Goal: Check status: Check status

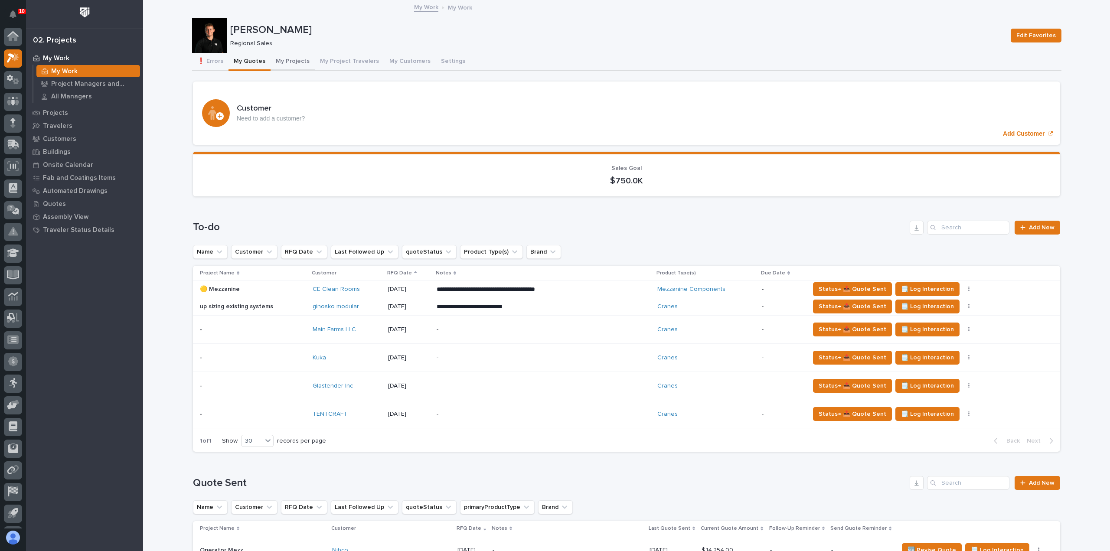
click at [272, 55] on button "My Projects" at bounding box center [293, 62] width 44 height 18
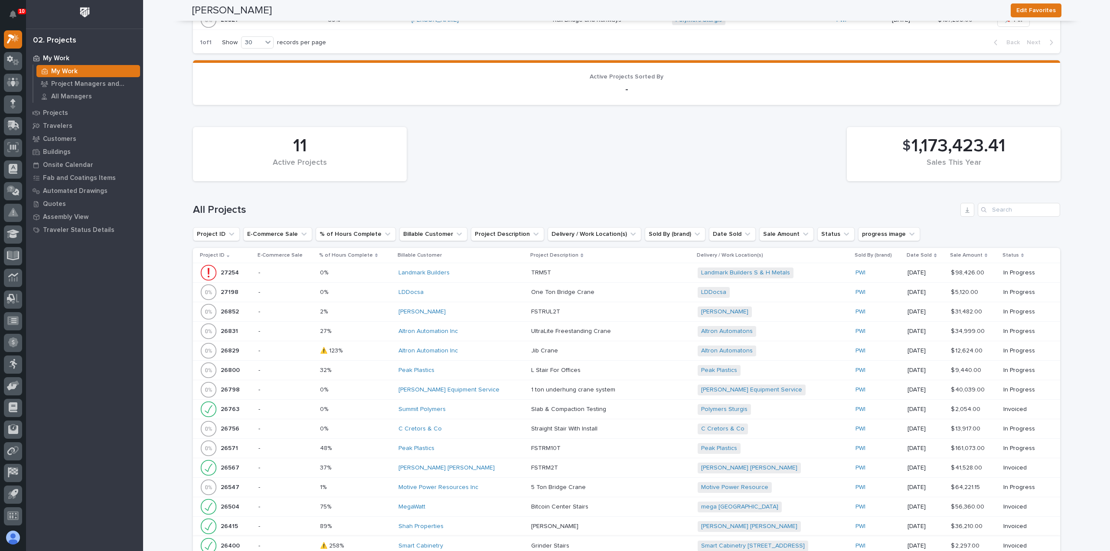
scroll to position [404, 0]
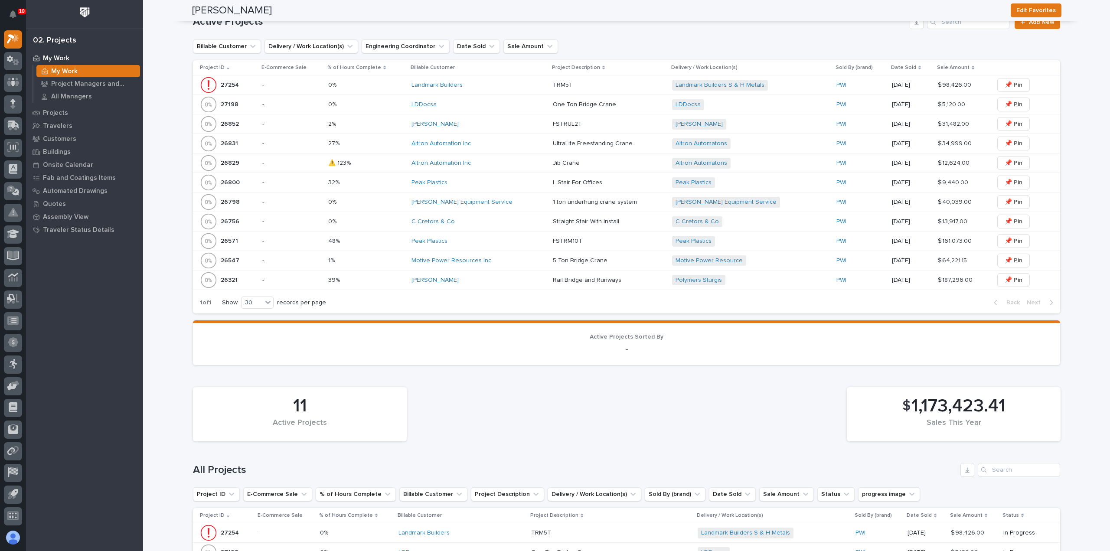
click at [502, 247] on td "Peak Plastics" at bounding box center [478, 242] width 141 height 20
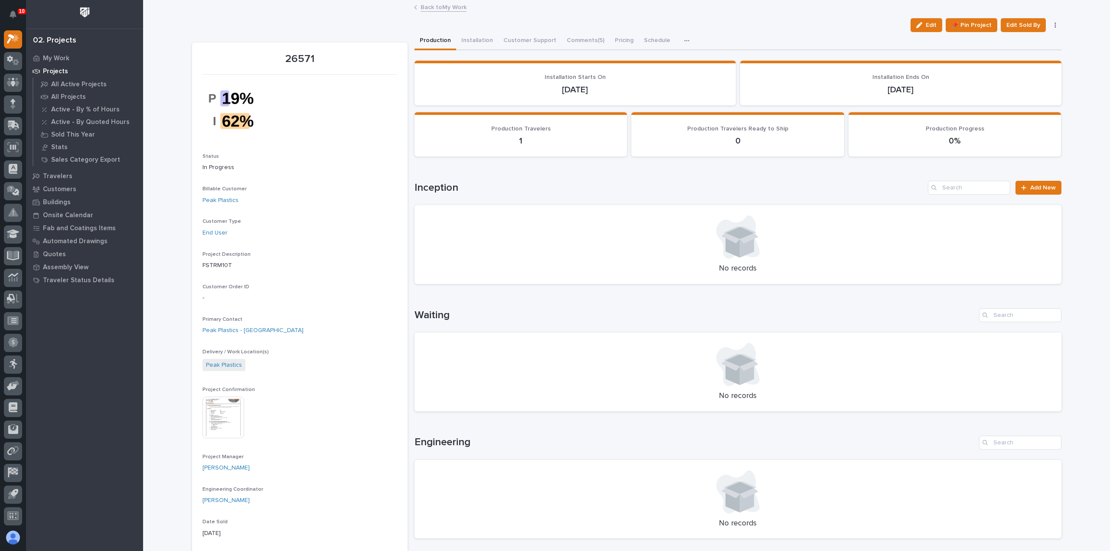
click at [444, 9] on link "Back to My Work" at bounding box center [444, 7] width 46 height 10
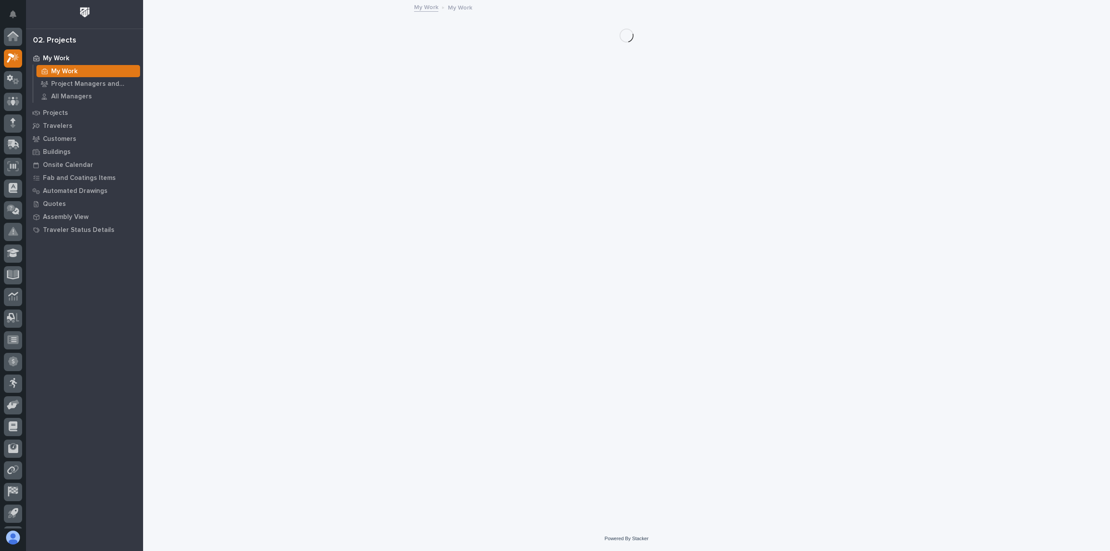
scroll to position [19, 0]
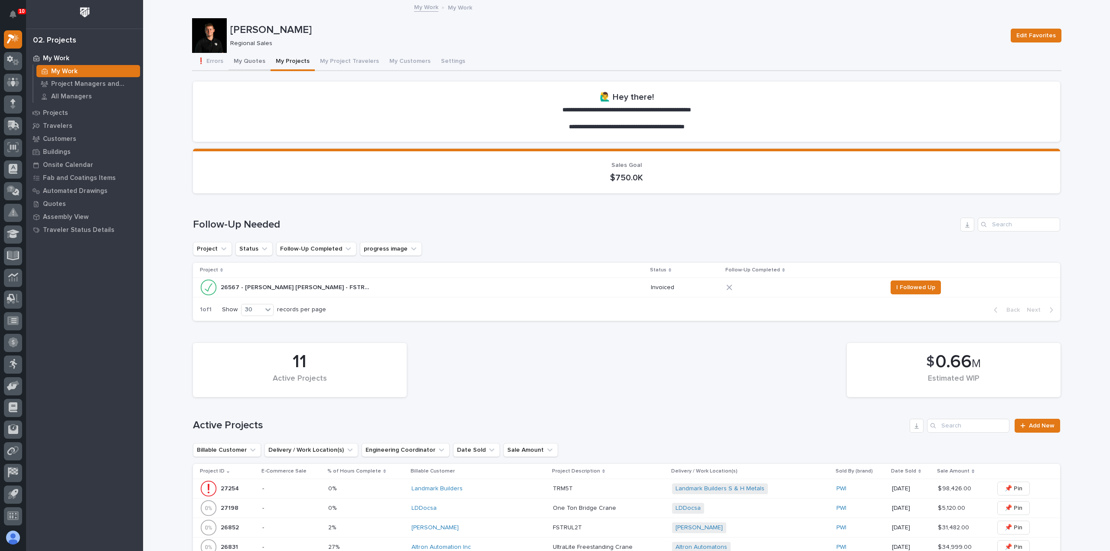
click at [251, 63] on button "My Quotes" at bounding box center [250, 62] width 42 height 18
